Goal: Transaction & Acquisition: Purchase product/service

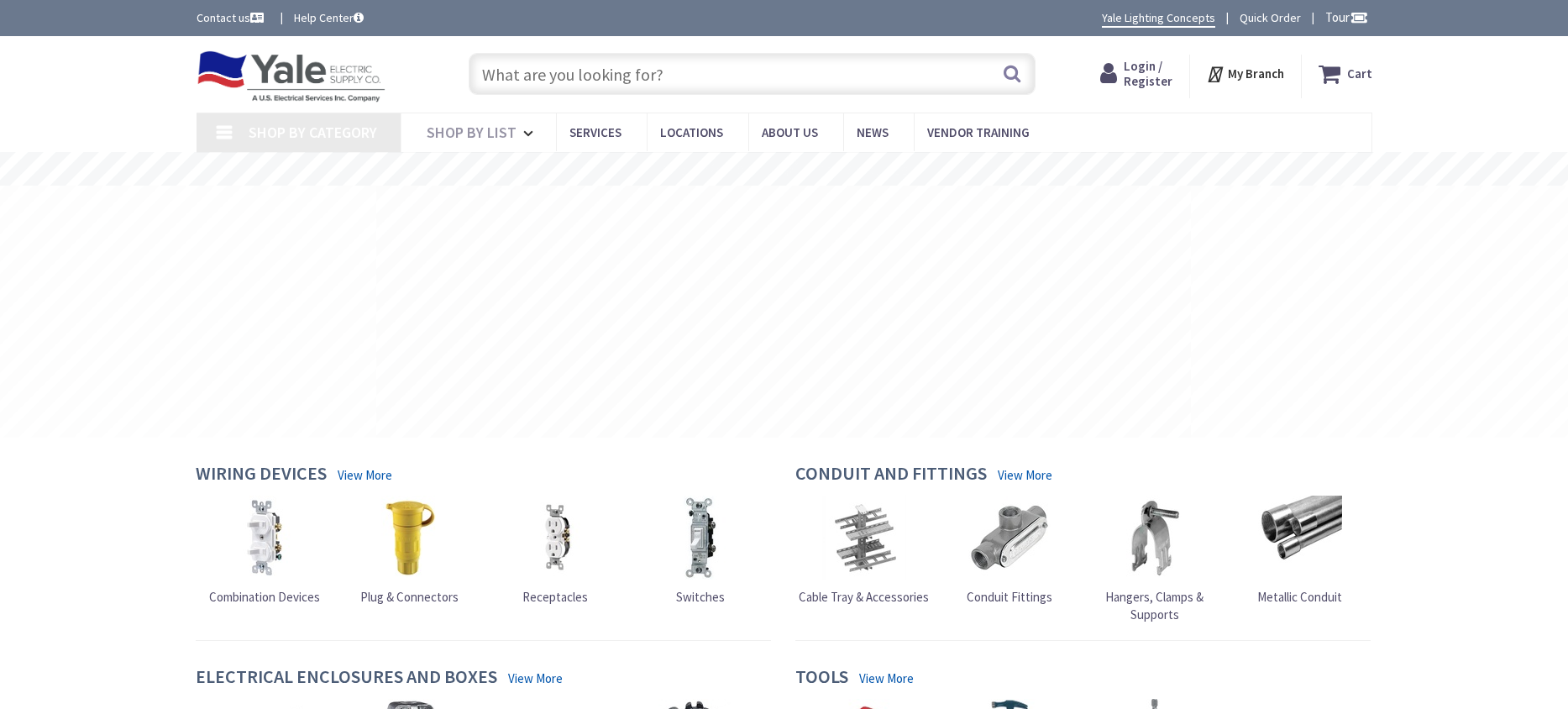
click at [604, 76] on input "text" at bounding box center [752, 74] width 567 height 42
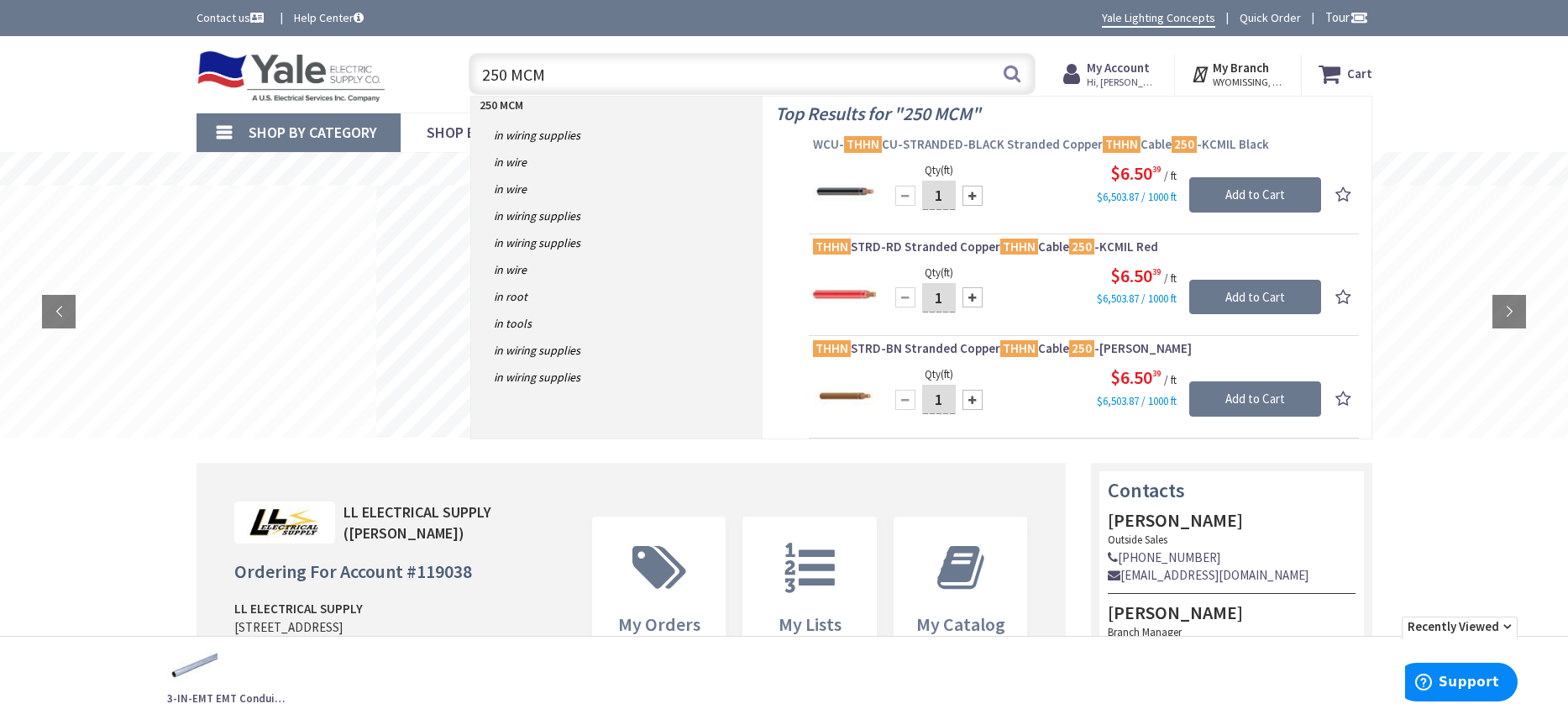
type input "250 MCM"
click at [994, 142] on span "WCU- THHN CU-STRANDED-BLACK Stranded Copper THHN Cable 250 -KCMIL Black" at bounding box center [1083, 144] width 542 height 17
